Goal: Transaction & Acquisition: Book appointment/travel/reservation

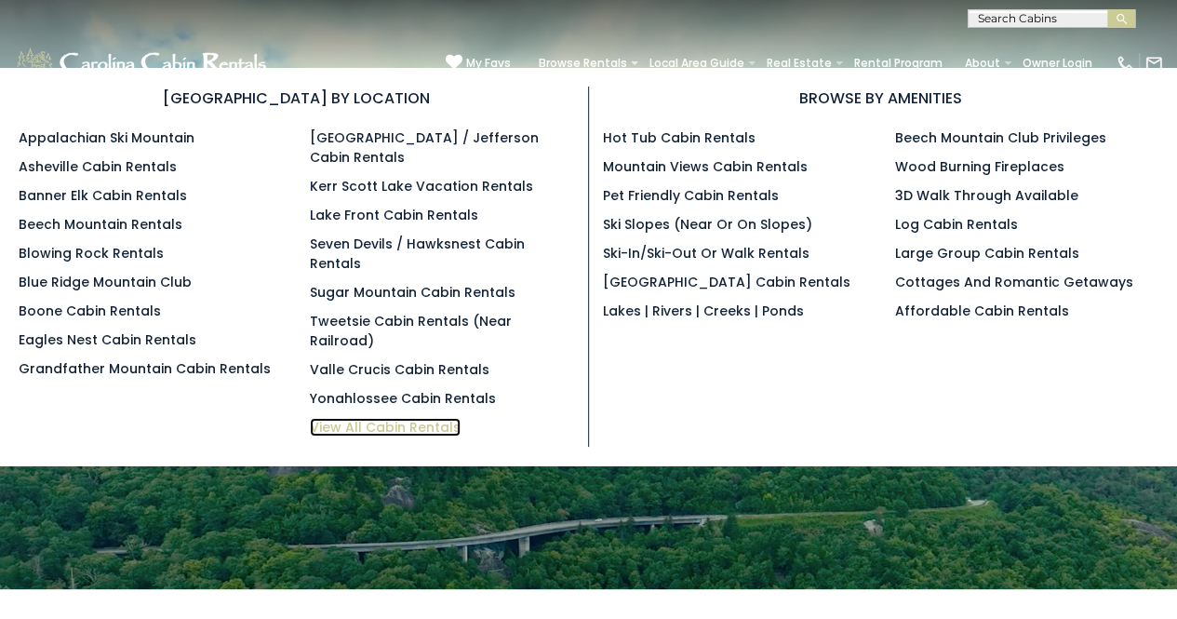
click at [422, 418] on link "View All Cabin Rentals" at bounding box center [385, 427] width 151 height 19
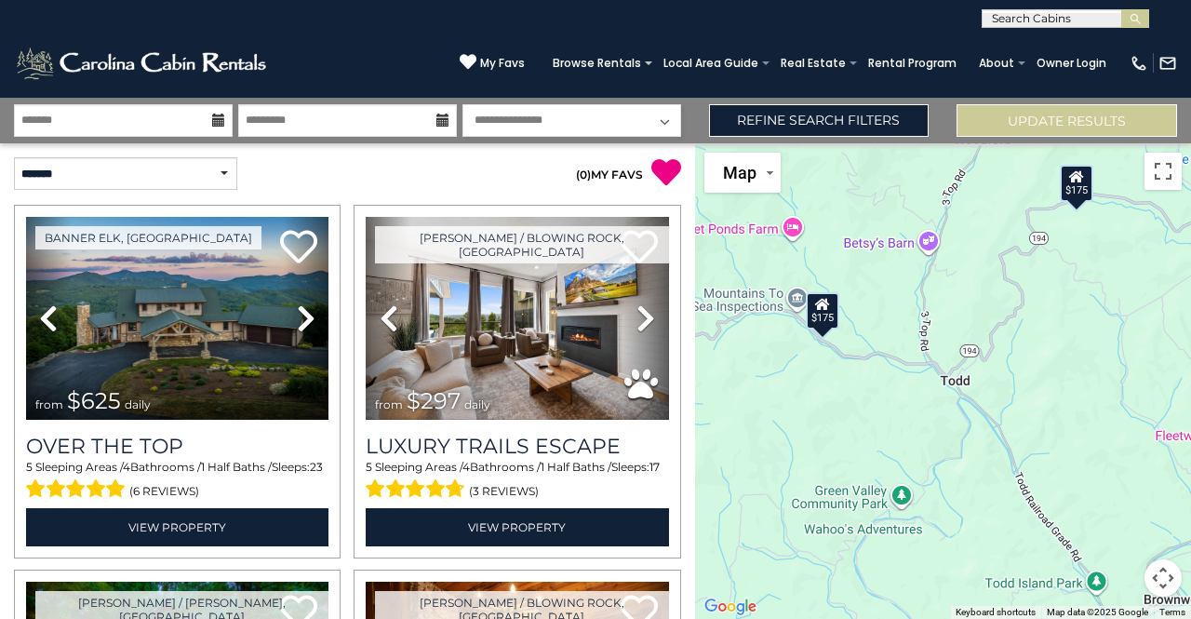
click at [820, 308] on icon at bounding box center [822, 303] width 15 height 13
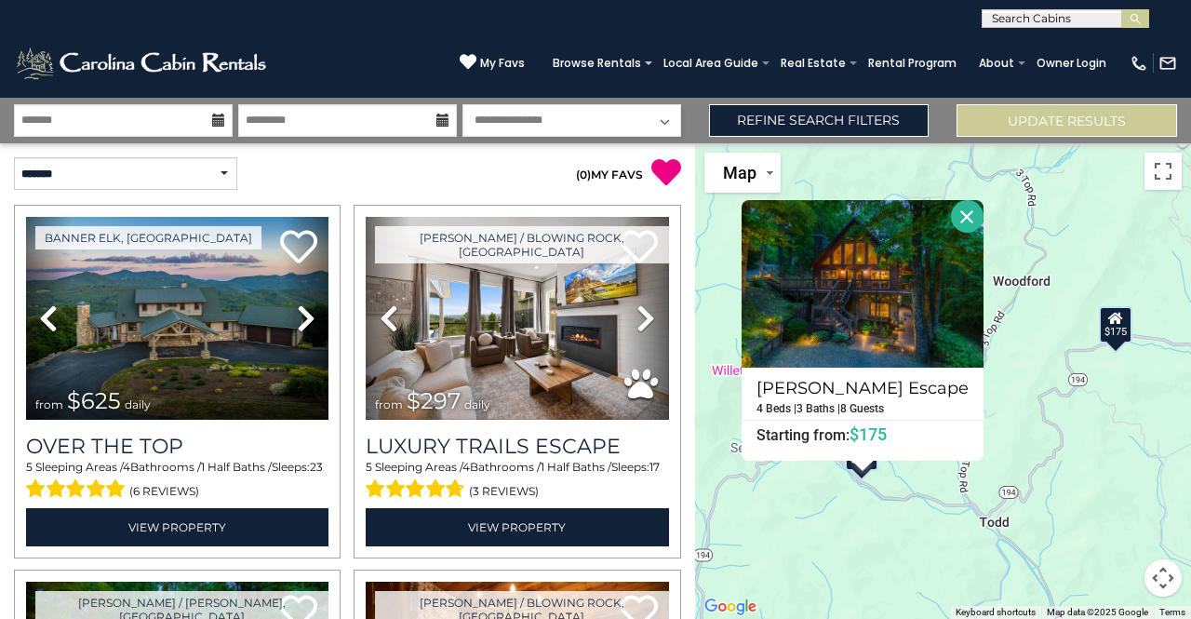
click at [1122, 334] on div "$175" at bounding box center [1116, 324] width 33 height 37
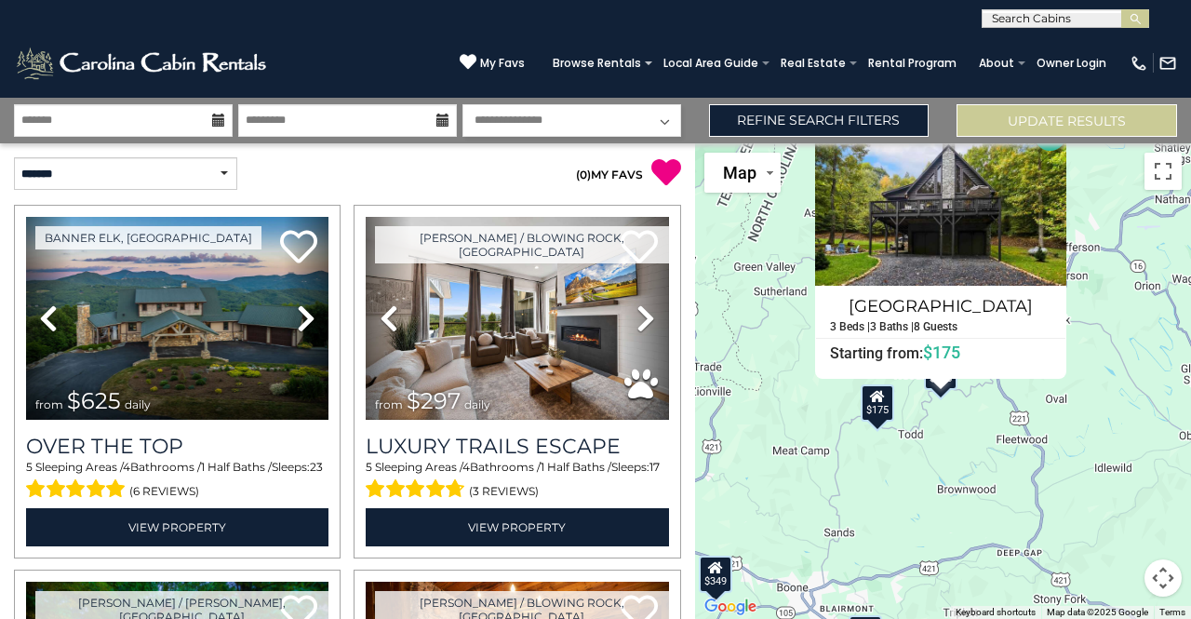
click at [1130, 287] on div "$625 $297 $175 $165 $300 $580 $290 $424 $395 $270 $185 $265 $230 $550 $349 $230…" at bounding box center [943, 380] width 496 height 475
click at [1098, 418] on div "$625 $297 $175 $165 $300 $580 $290 $424 $395 $270 $185 $265 $230 $550 $349 $230…" at bounding box center [943, 380] width 496 height 475
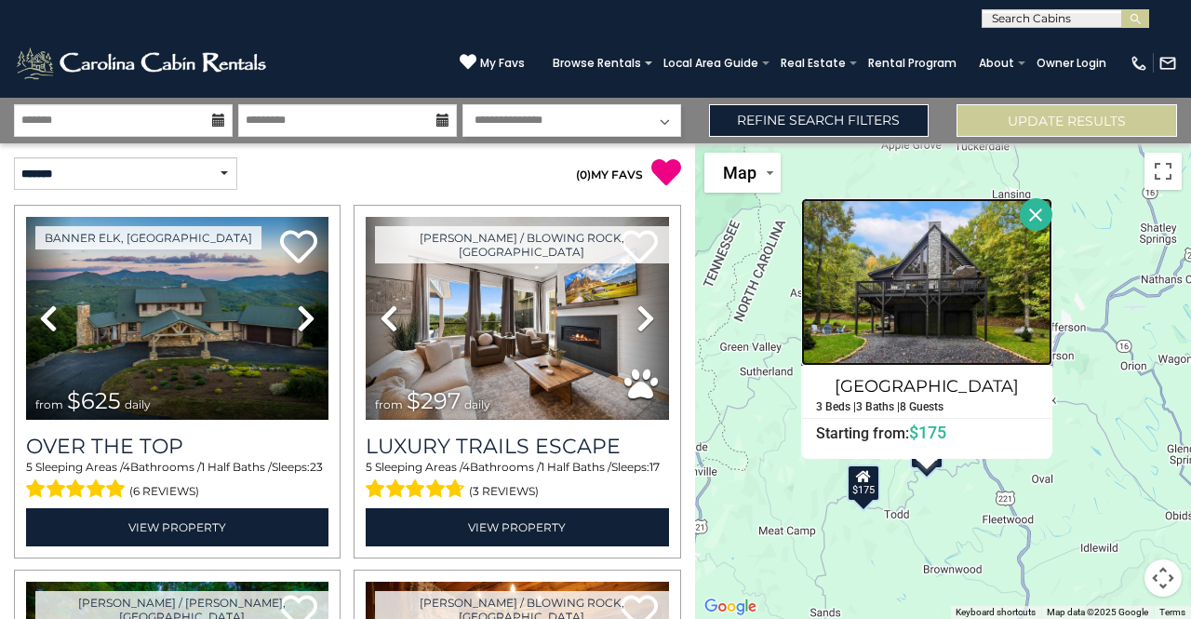
click at [1031, 231] on img at bounding box center [926, 281] width 251 height 167
click at [1034, 215] on button "Close" at bounding box center [1036, 214] width 33 height 33
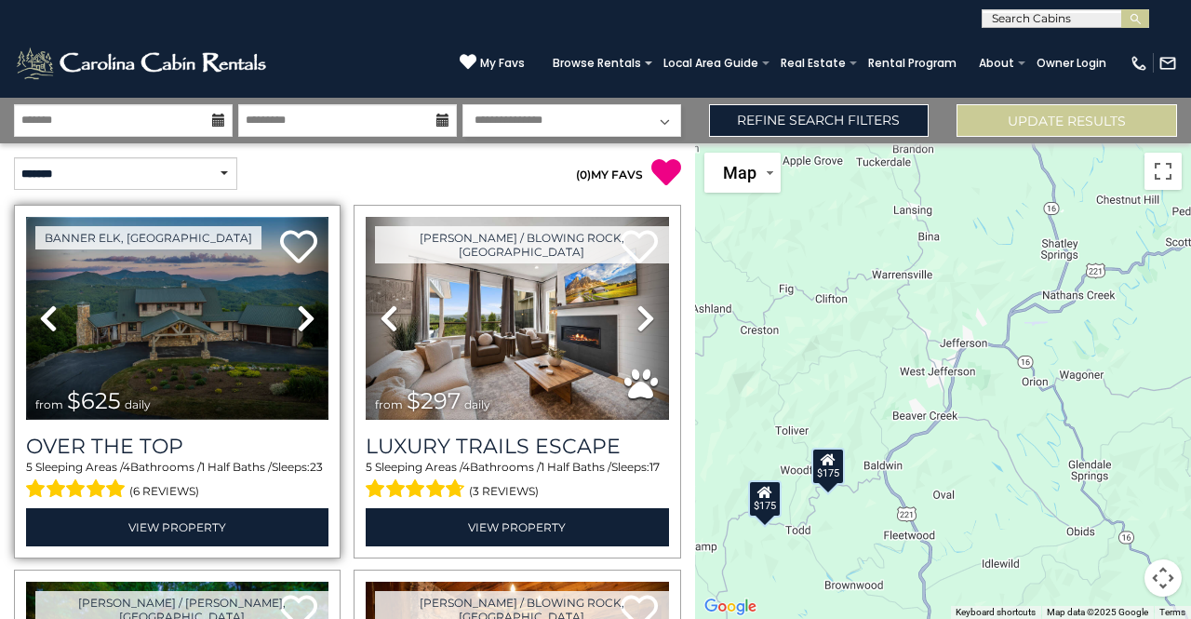
click at [183, 304] on img at bounding box center [177, 318] width 302 height 203
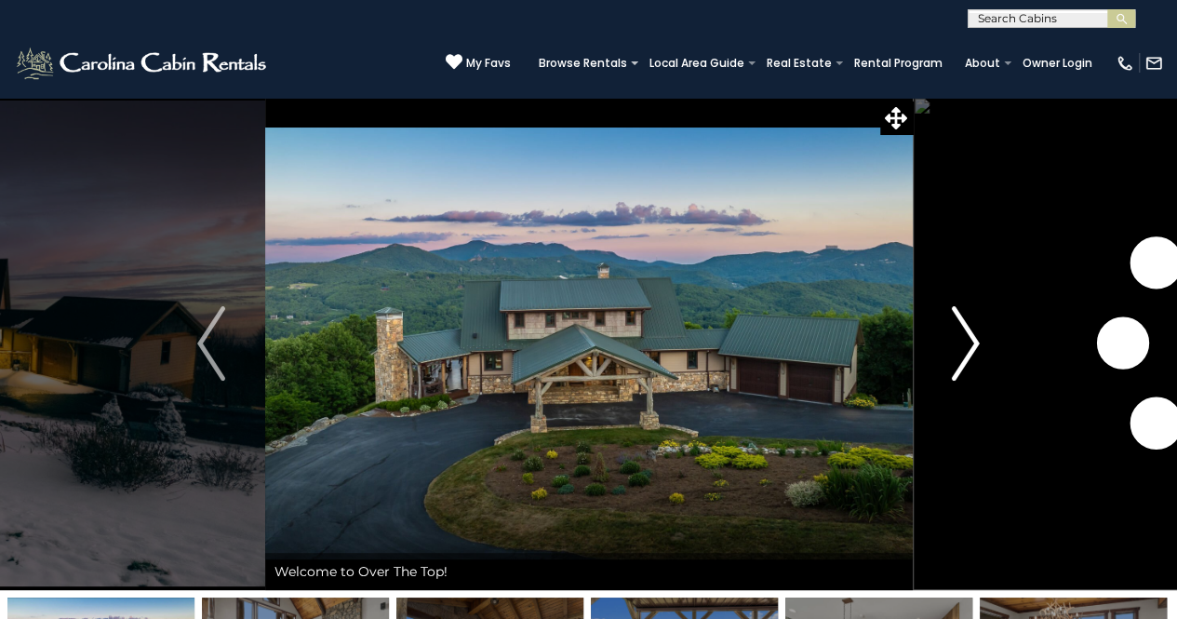
click at [975, 345] on img "Next" at bounding box center [966, 343] width 28 height 74
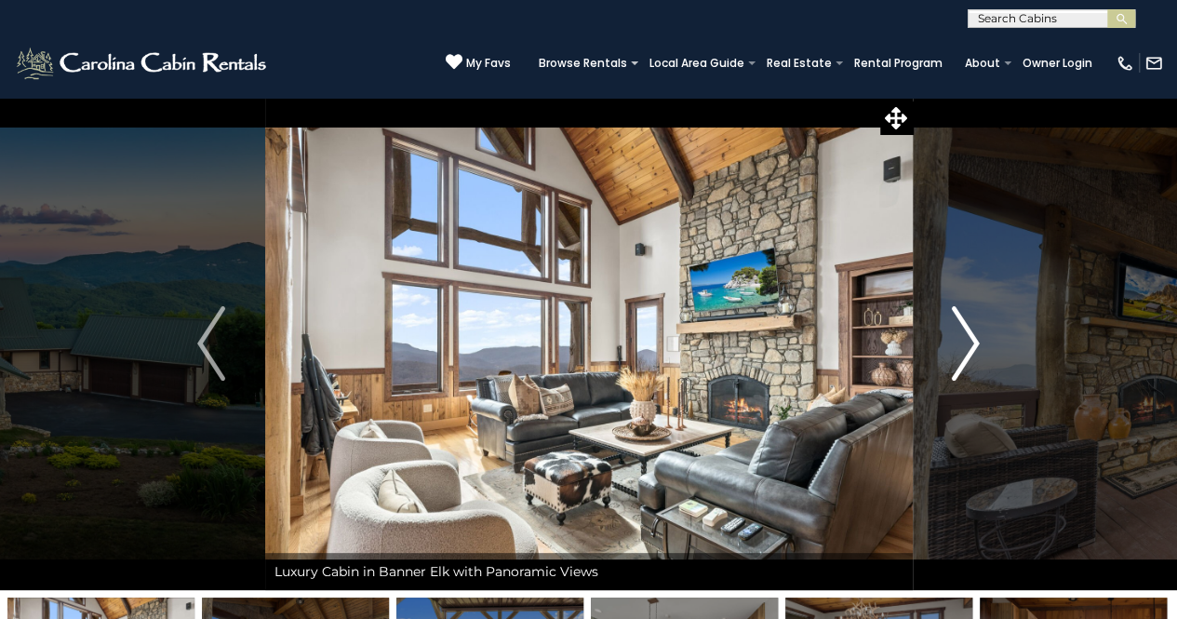
click at [975, 345] on img "Next" at bounding box center [966, 343] width 28 height 74
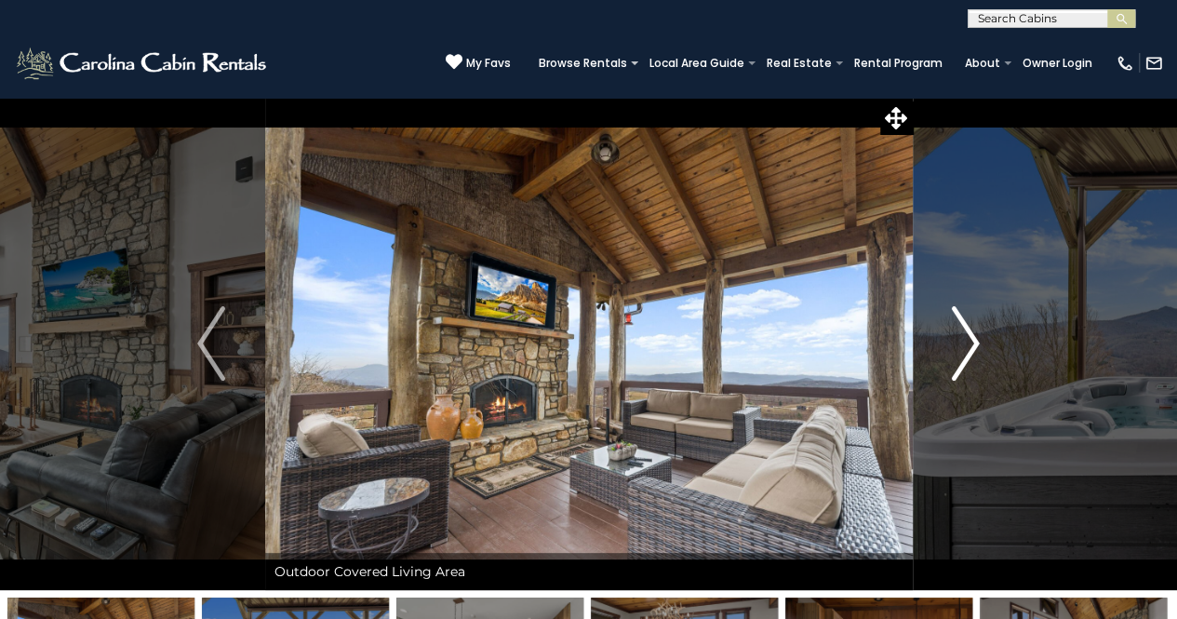
click at [975, 345] on img "Next" at bounding box center [966, 343] width 28 height 74
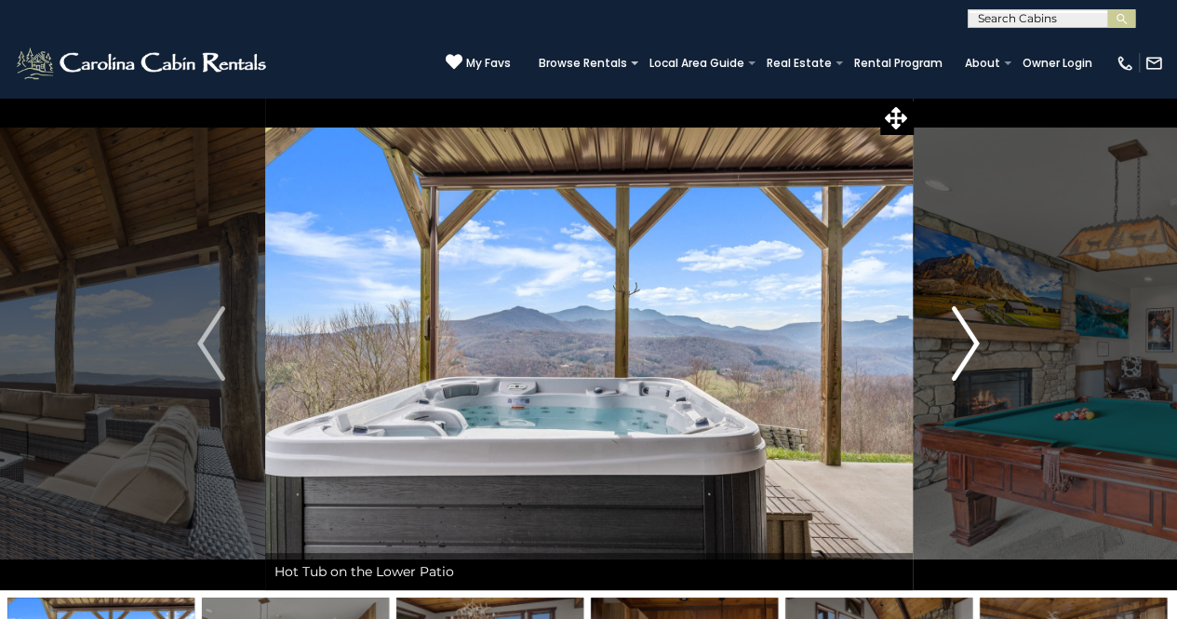
click at [975, 345] on img "Next" at bounding box center [966, 343] width 28 height 74
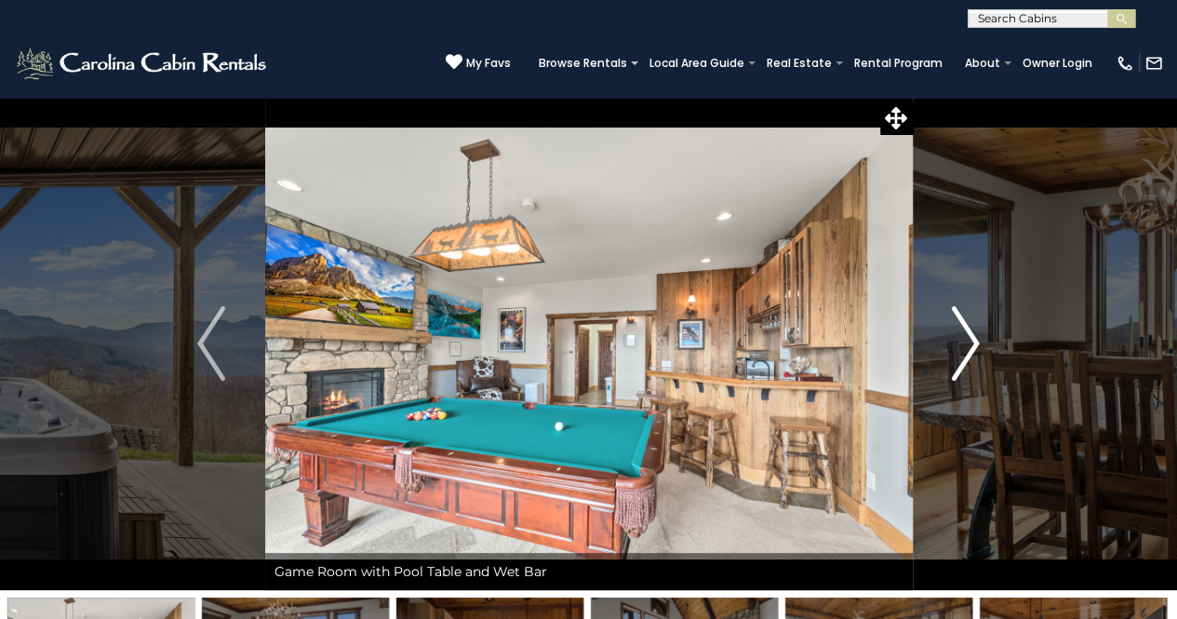
click at [975, 345] on img "Next" at bounding box center [966, 343] width 28 height 74
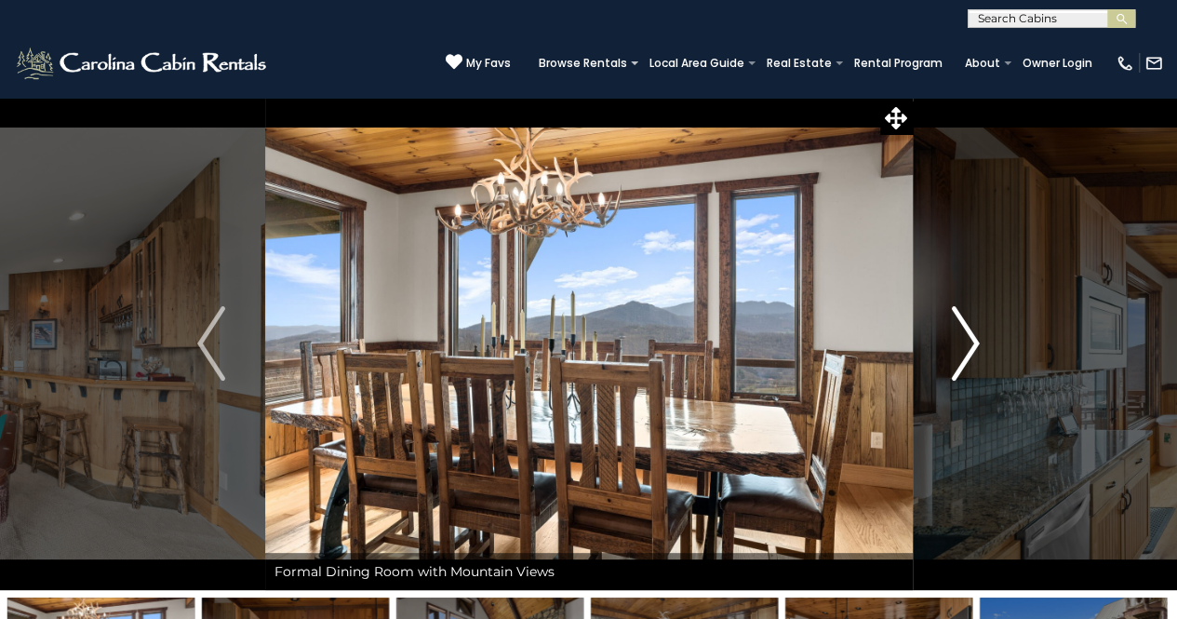
click at [975, 345] on img "Next" at bounding box center [966, 343] width 28 height 74
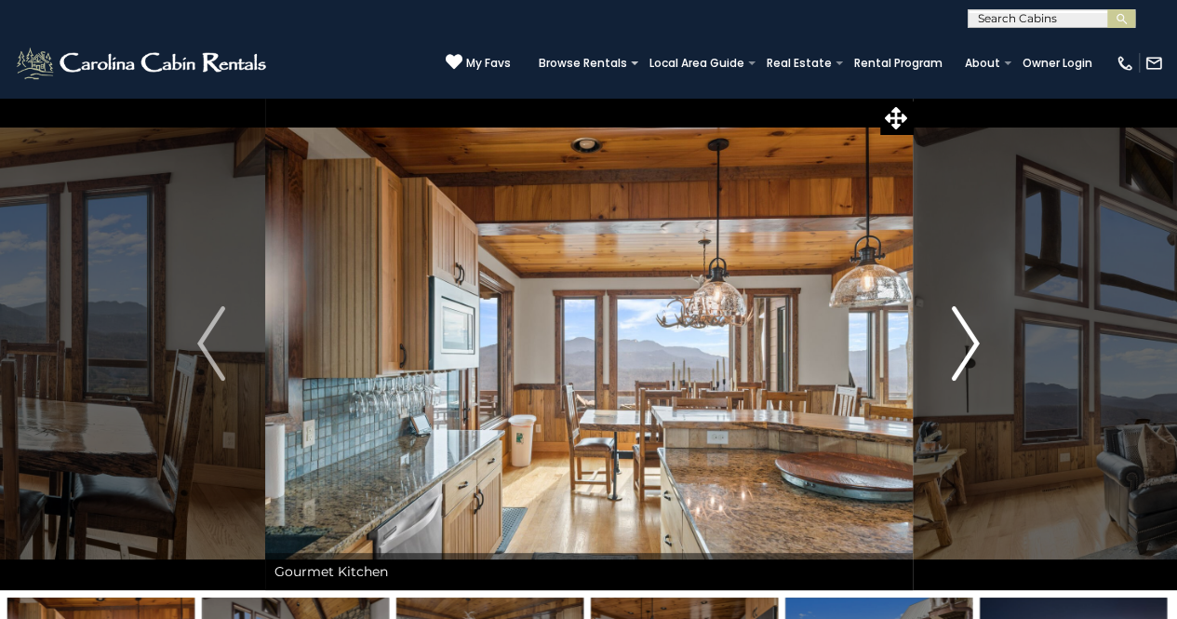
click at [975, 345] on img "Next" at bounding box center [966, 343] width 28 height 74
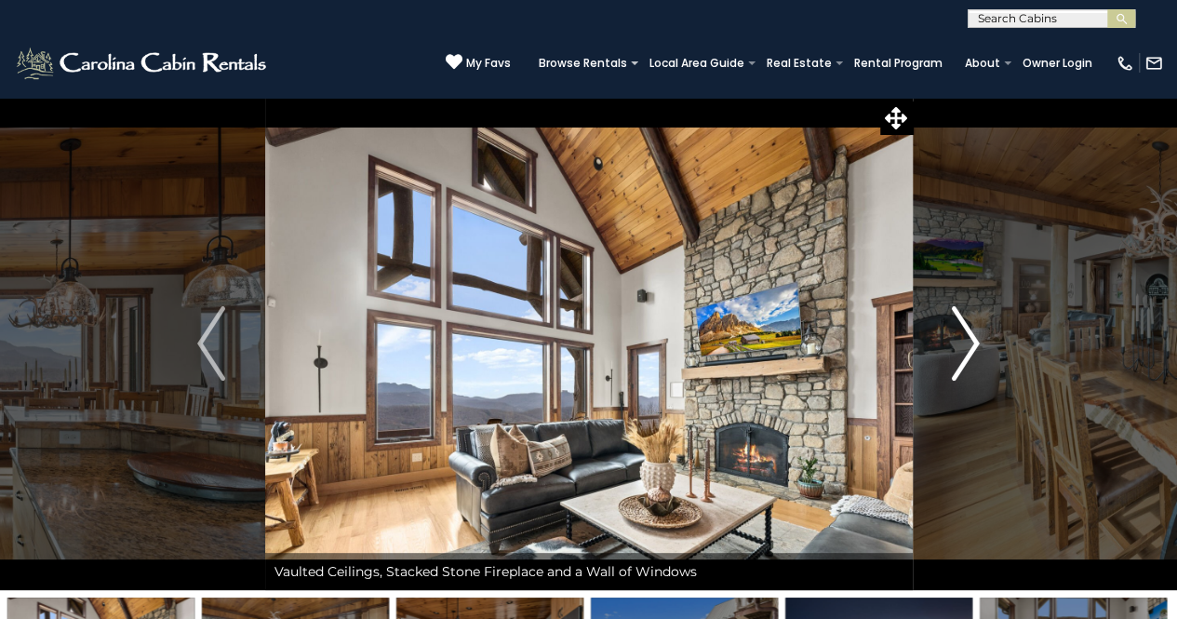
click at [975, 345] on img "Next" at bounding box center [966, 343] width 28 height 74
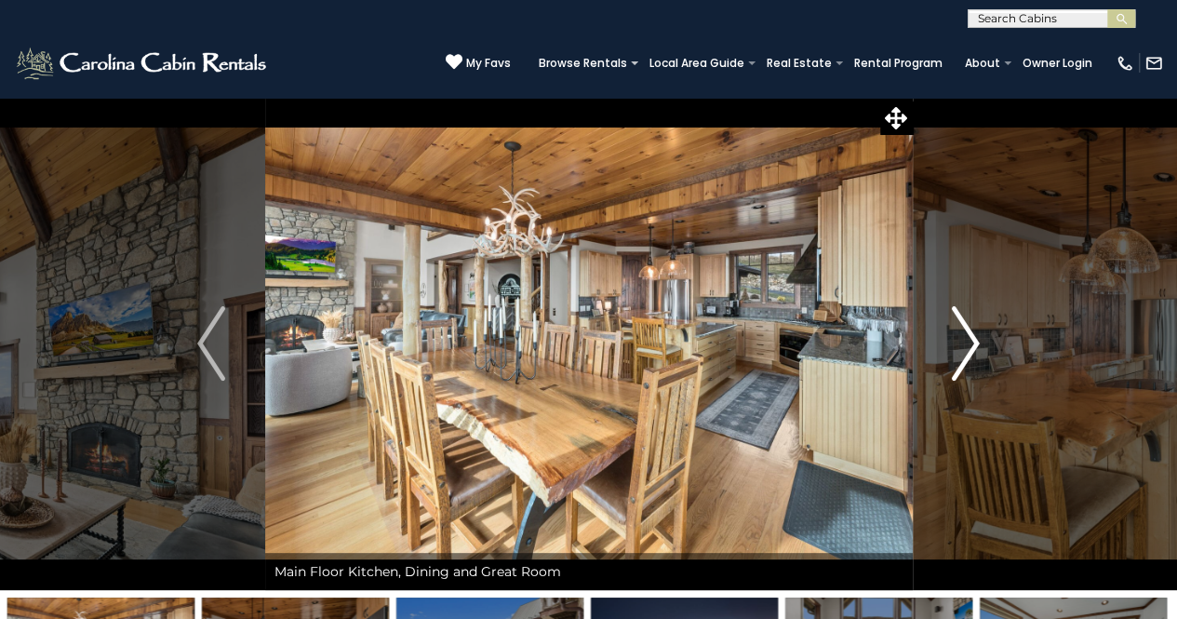
click at [975, 345] on img "Next" at bounding box center [966, 343] width 28 height 74
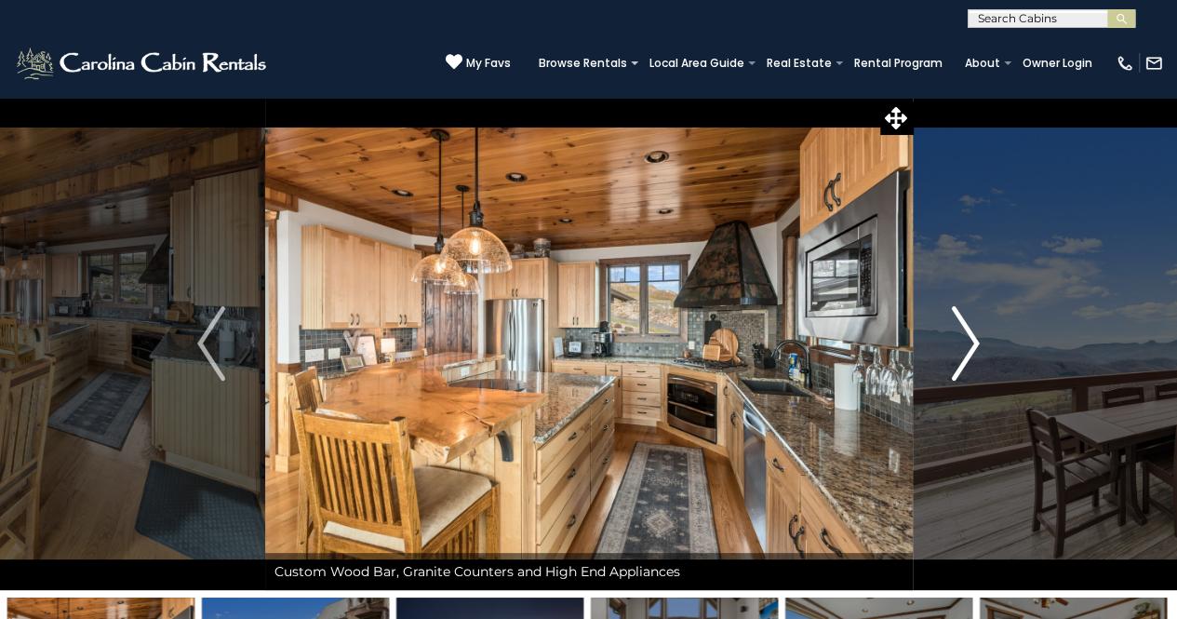
click at [975, 345] on img "Next" at bounding box center [966, 343] width 28 height 74
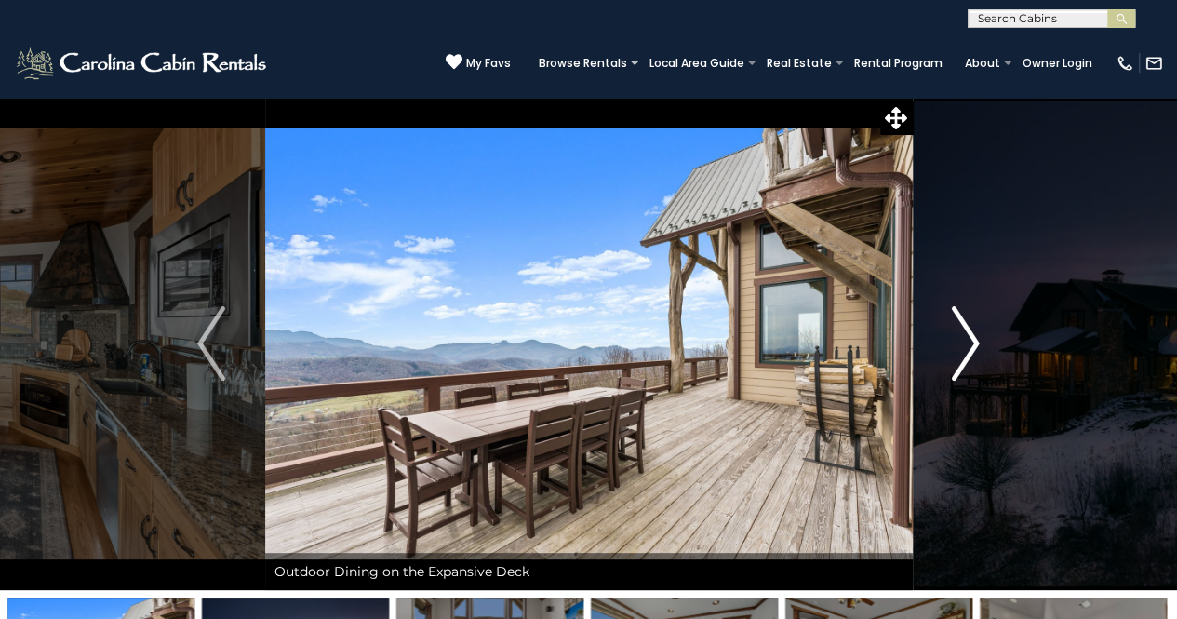
click at [975, 345] on img "Next" at bounding box center [966, 343] width 28 height 74
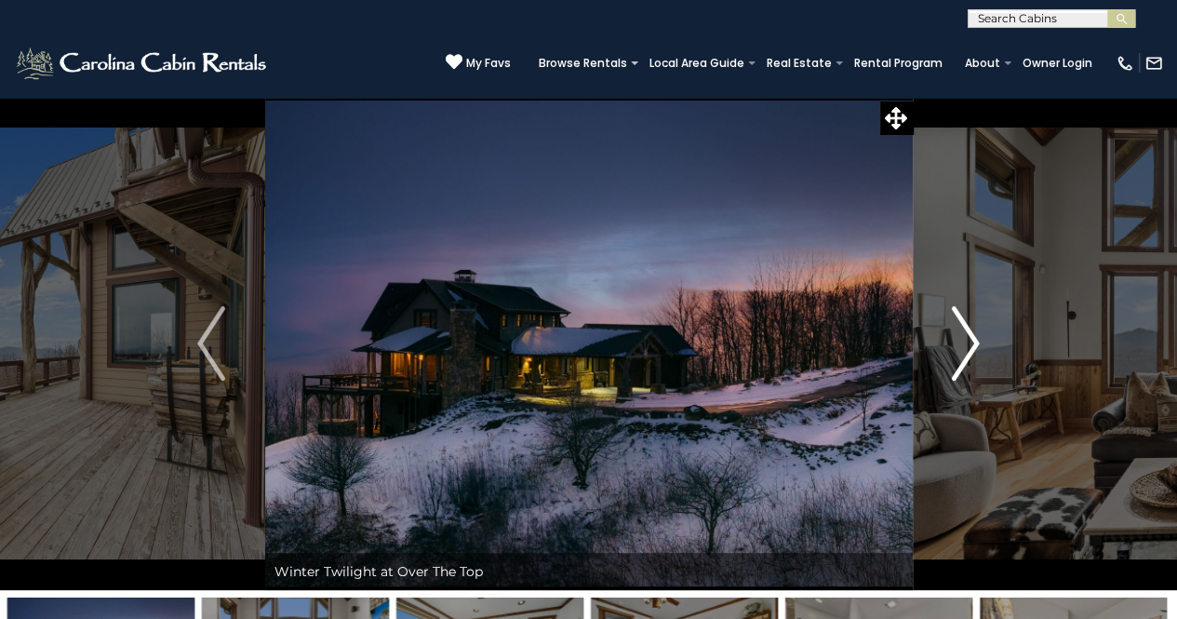
click at [975, 345] on img "Next" at bounding box center [966, 343] width 28 height 74
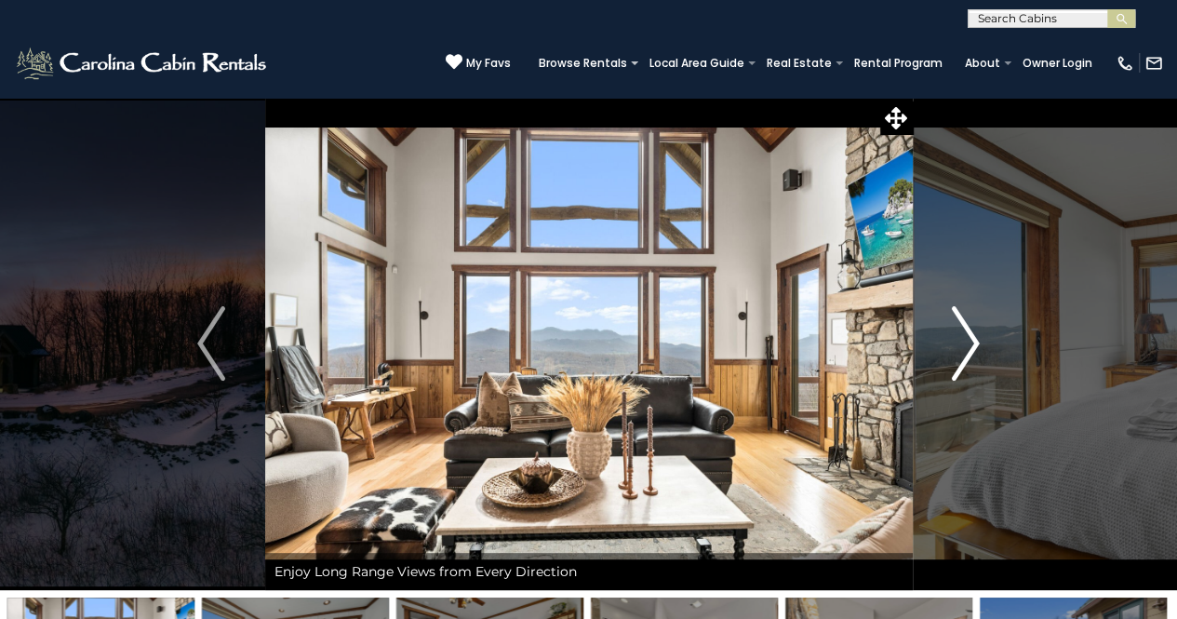
click at [975, 345] on img "Next" at bounding box center [966, 343] width 28 height 74
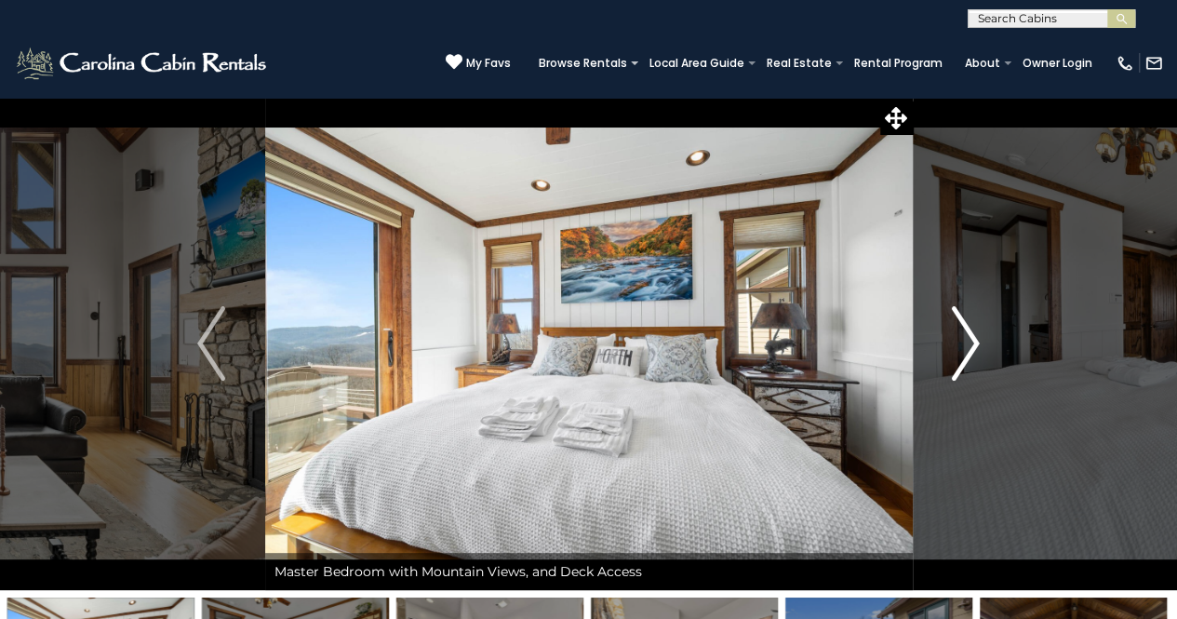
click at [975, 345] on img "Next" at bounding box center [966, 343] width 28 height 74
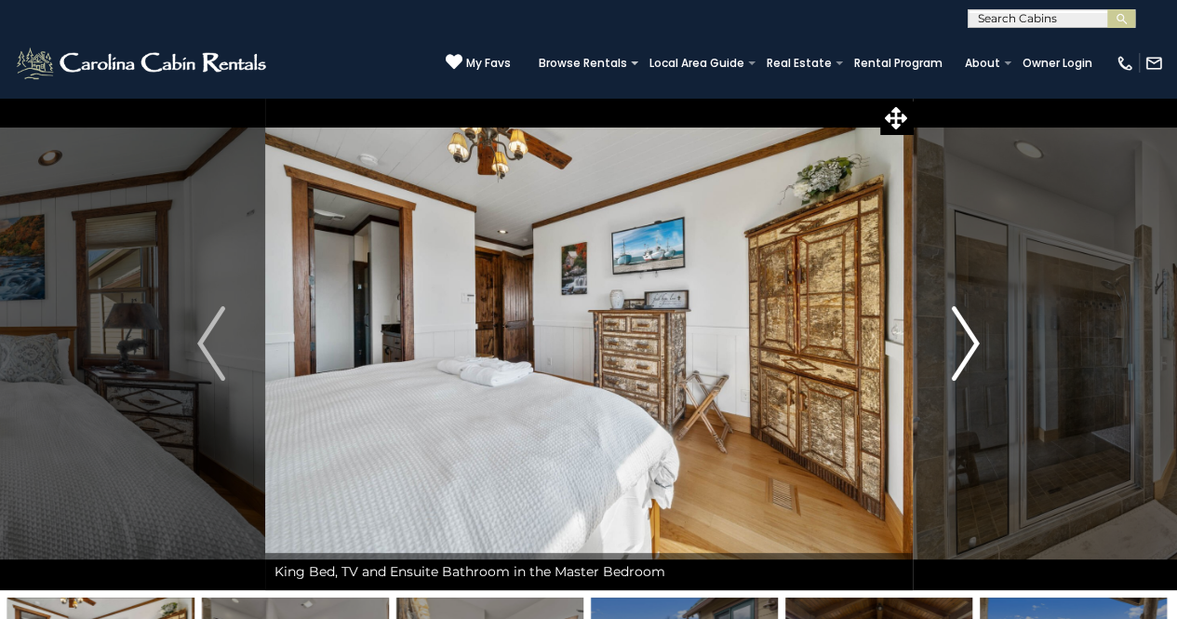
click at [975, 345] on img "Next" at bounding box center [966, 343] width 28 height 74
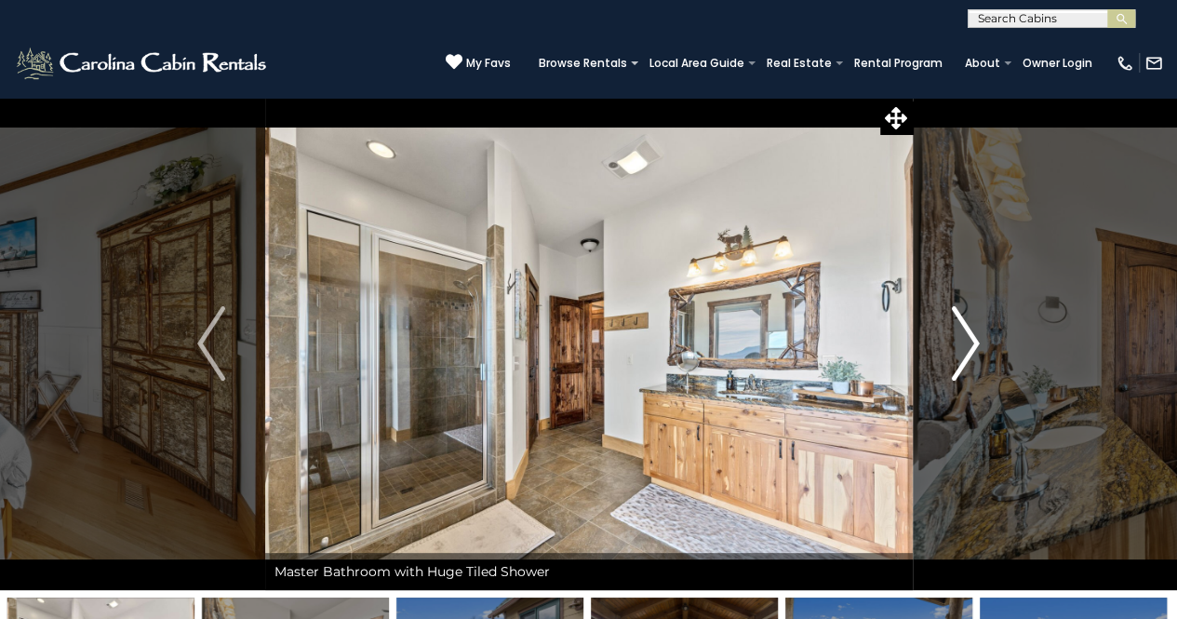
click at [975, 345] on img "Next" at bounding box center [966, 343] width 28 height 74
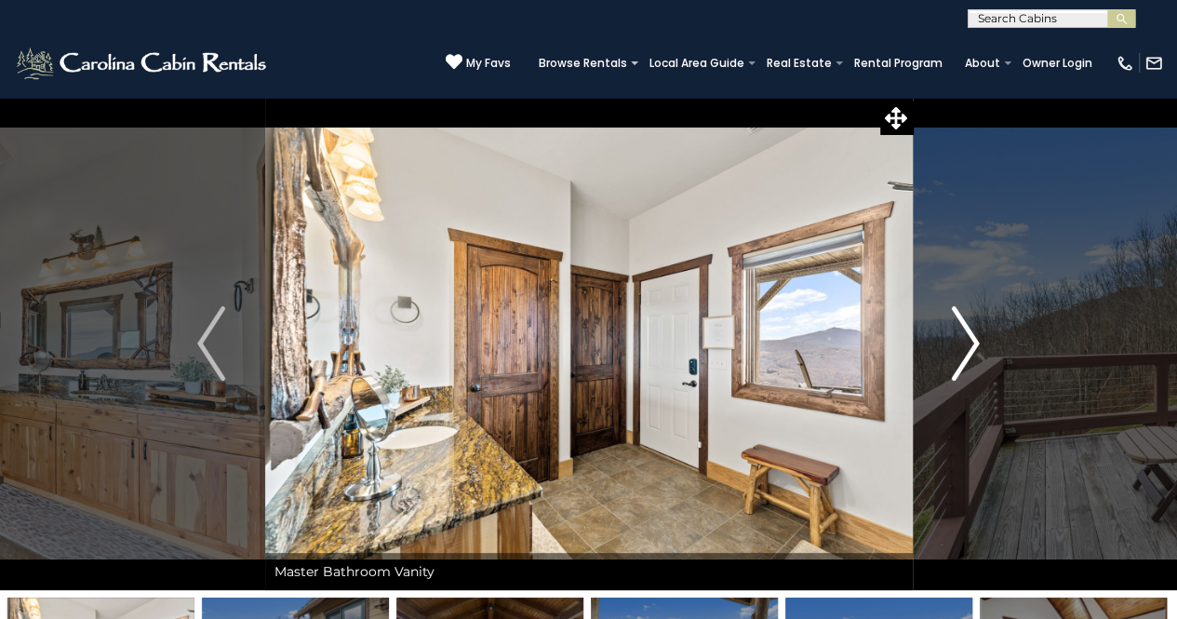
click at [975, 345] on img "Next" at bounding box center [966, 343] width 28 height 74
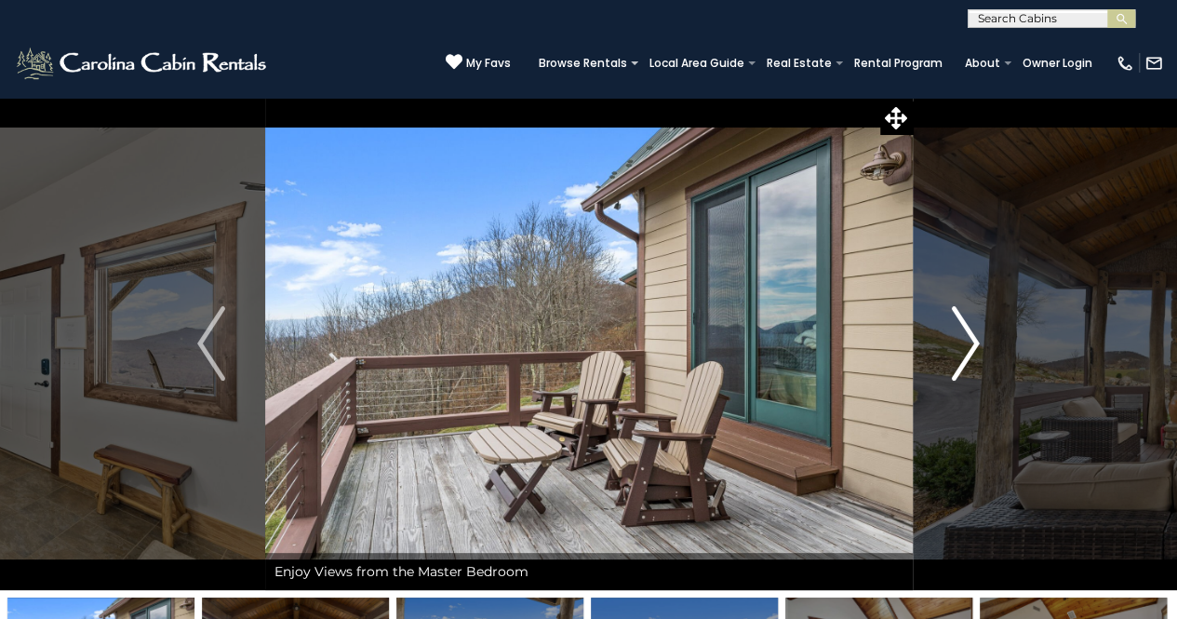
click at [975, 345] on img "Next" at bounding box center [966, 343] width 28 height 74
